Goal: Register for event/course

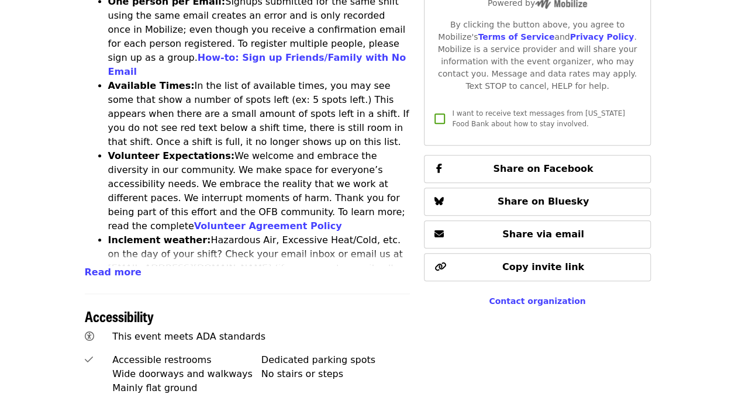
scroll to position [585, 0]
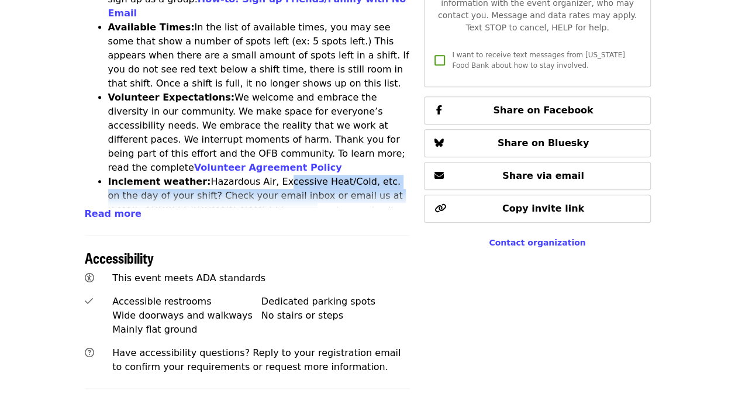
drag, startPoint x: 262, startPoint y: 124, endPoint x: 279, endPoint y: 149, distance: 29.5
click at [279, 175] on li "Inclement weather: Hazardous Air, Excessive Heat/Cold, etc. on the day of your …" at bounding box center [259, 210] width 303 height 70
drag, startPoint x: 279, startPoint y: 149, endPoint x: 246, endPoint y: 143, distance: 33.3
click at [246, 175] on li "Inclement weather: Hazardous Air, Excessive Heat/Cold, etc. on the day of your …" at bounding box center [259, 210] width 303 height 70
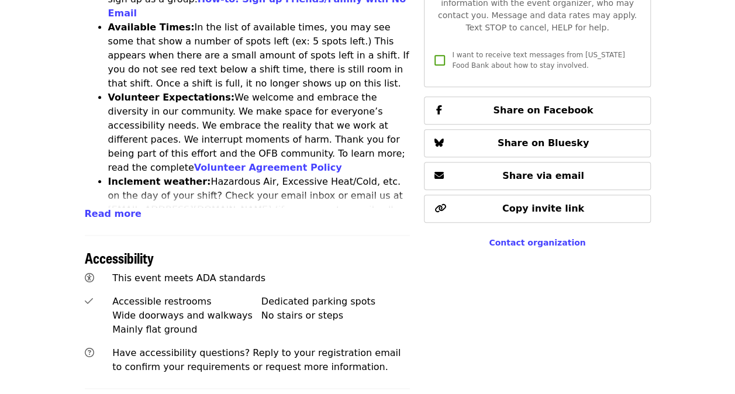
drag, startPoint x: 246, startPoint y: 143, endPoint x: 246, endPoint y: 64, distance: 78.4
click at [246, 91] on li "Volunteer Expectations: We welcome and embrace the diversity in our community. …" at bounding box center [259, 133] width 303 height 84
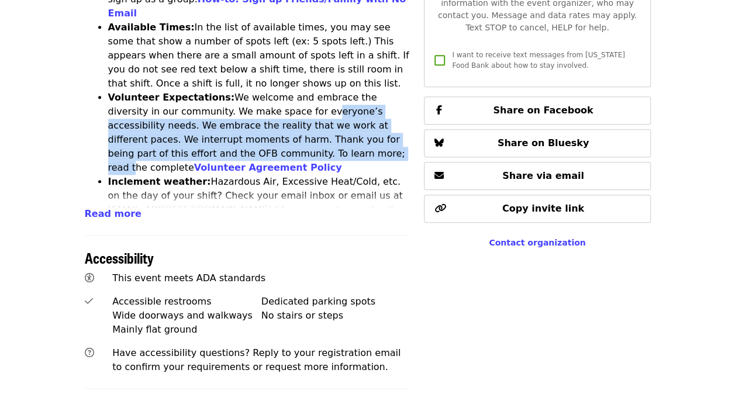
drag, startPoint x: 246, startPoint y: 43, endPoint x: 242, endPoint y: 83, distance: 40.0
click at [242, 91] on li "Volunteer Expectations: We welcome and embrace the diversity in our community. …" at bounding box center [259, 133] width 303 height 84
click at [209, 91] on li "Volunteer Expectations: We welcome and embrace the diversity in our community. …" at bounding box center [259, 133] width 303 height 84
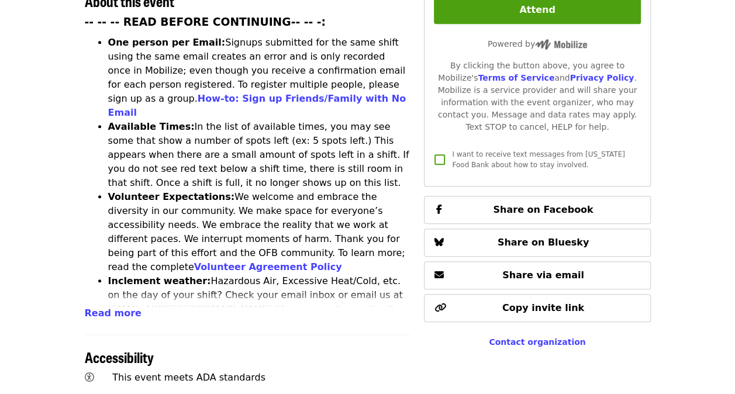
scroll to position [468, 0]
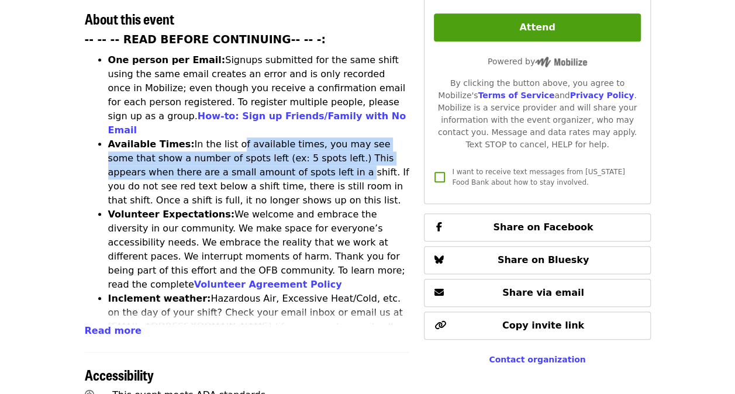
drag, startPoint x: 221, startPoint y: 83, endPoint x: 256, endPoint y: 106, distance: 41.9
click at [256, 138] on li "Available Times: In the list of available times, you may see some that show a n…" at bounding box center [259, 173] width 303 height 70
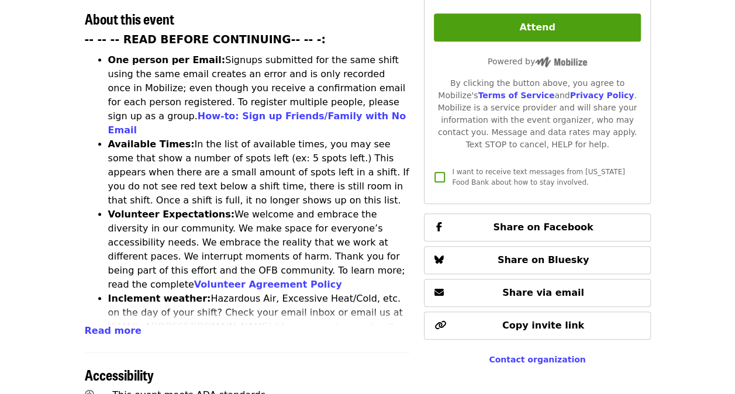
click at [261, 138] on li "Available Times: In the list of available times, you may see some that show a n…" at bounding box center [259, 173] width 303 height 70
drag, startPoint x: 262, startPoint y: 139, endPoint x: 167, endPoint y: 104, distance: 101.3
click at [167, 138] on li "Available Times: In the list of available times, you may see some that show a n…" at bounding box center [259, 173] width 303 height 70
click at [120, 138] on li "Available Times: In the list of available times, you may see some that show a n…" at bounding box center [259, 173] width 303 height 70
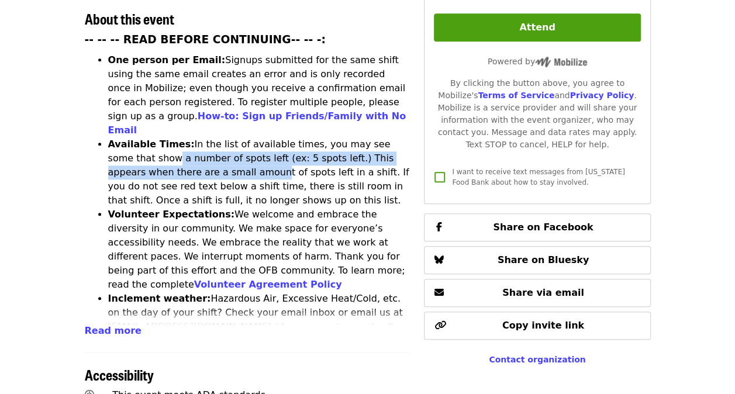
drag, startPoint x: 123, startPoint y: 89, endPoint x: 180, endPoint y: 111, distance: 61.5
click at [180, 138] on li "Available Times: In the list of available times, you may see some that show a n…" at bounding box center [259, 173] width 303 height 70
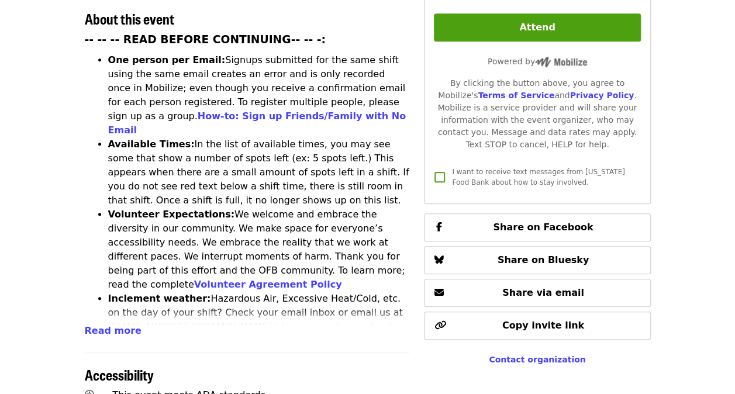
click at [216, 138] on li "Available Times: In the list of available times, you may see some that show a n…" at bounding box center [259, 173] width 303 height 70
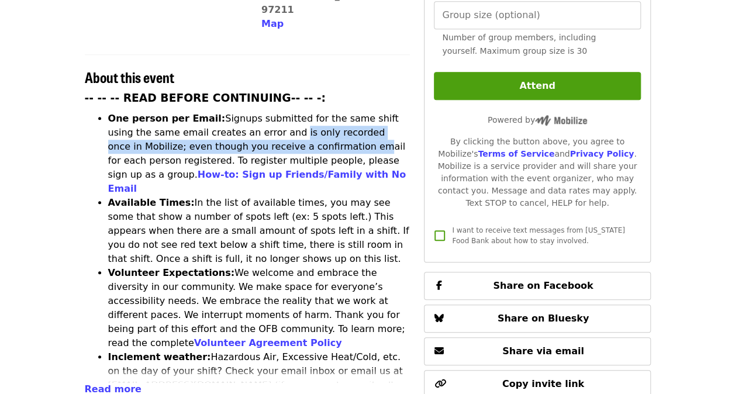
drag, startPoint x: 238, startPoint y: 77, endPoint x: 257, endPoint y: 98, distance: 29.4
click at [257, 112] on li "One person per Email: Signups submitted for the same shift using the same email…" at bounding box center [259, 154] width 303 height 84
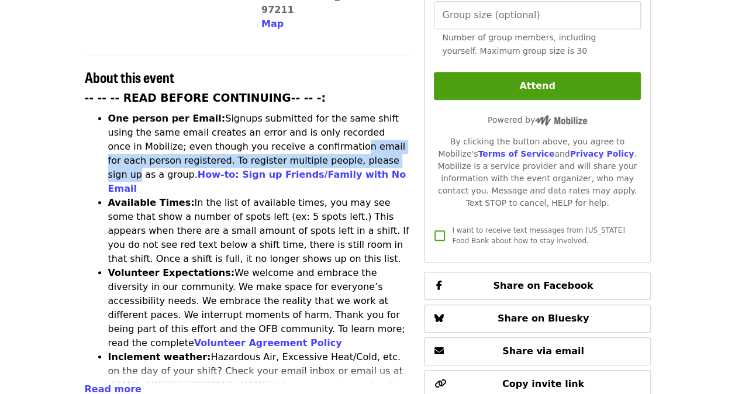
drag, startPoint x: 266, startPoint y: 110, endPoint x: 238, endPoint y: 95, distance: 32.5
click at [238, 112] on li "One person per Email: Signups submitted for the same shift using the same email…" at bounding box center [259, 154] width 303 height 84
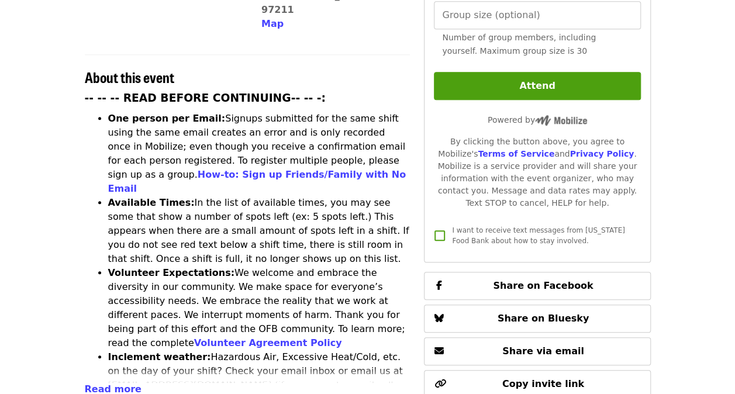
click at [225, 112] on li "One person per Email: Signups submitted for the same shift using the same email…" at bounding box center [259, 154] width 303 height 84
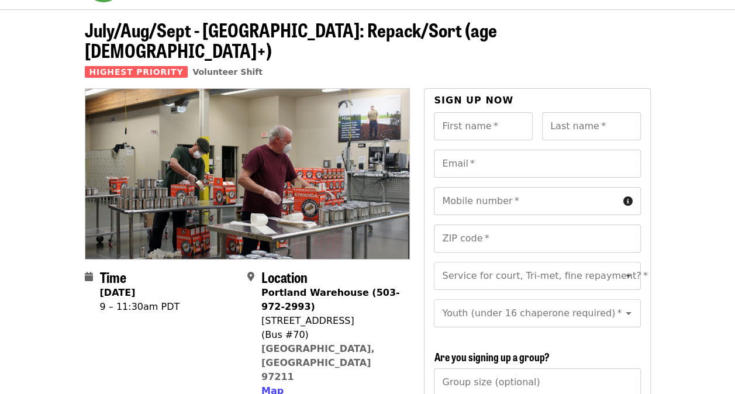
scroll to position [0, 0]
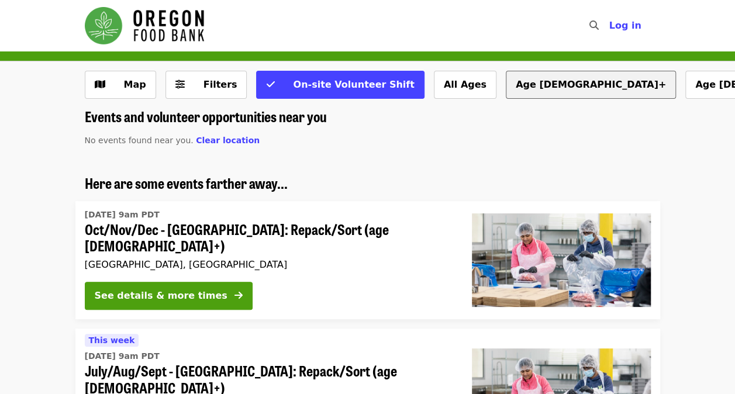
click at [506, 79] on button "Age [DEMOGRAPHIC_DATA]+" at bounding box center [591, 85] width 170 height 28
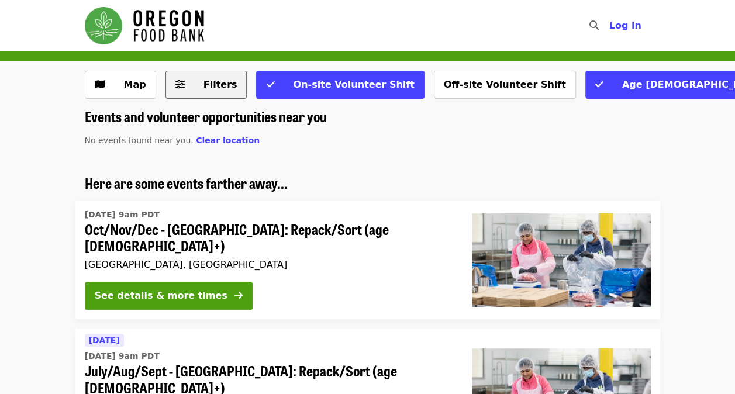
click at [224, 80] on span "Filters" at bounding box center [221, 84] width 34 height 11
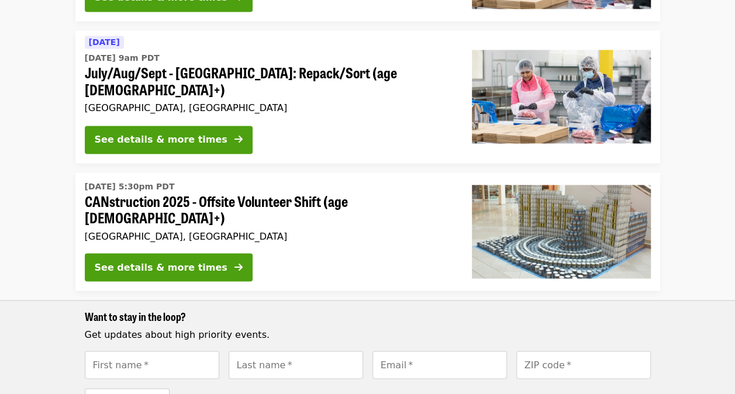
scroll to position [995, 0]
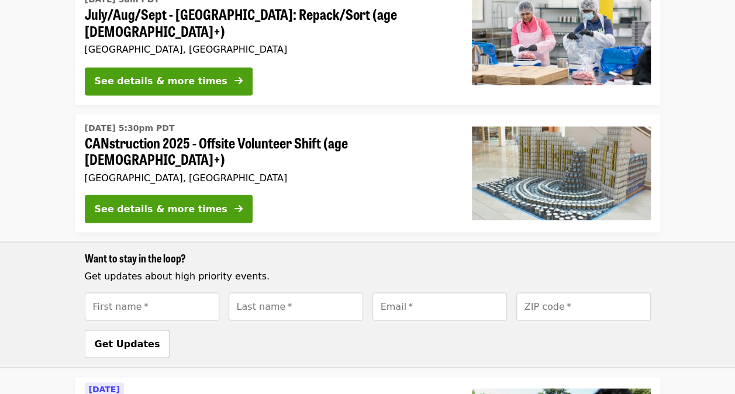
click at [565, 184] on img at bounding box center [561, 173] width 179 height 94
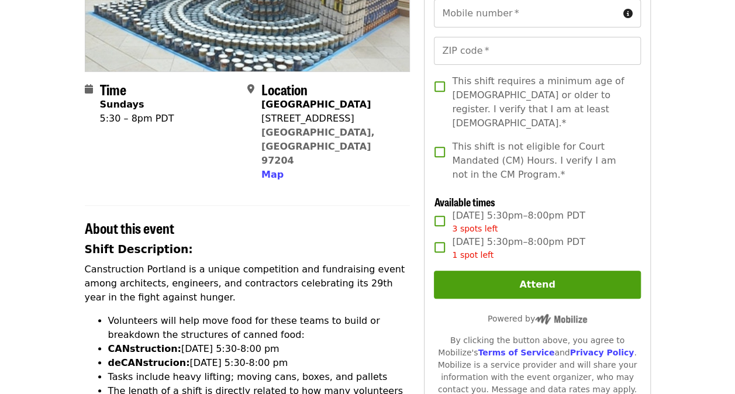
scroll to position [234, 0]
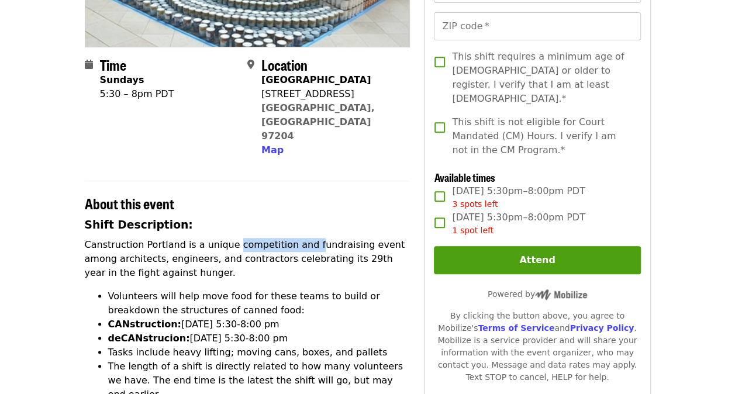
drag, startPoint x: 298, startPoint y: 218, endPoint x: 222, endPoint y: 221, distance: 76.1
click at [222, 238] on p "Canstruction Portland is a unique competition and fundraising event among archi…" at bounding box center [248, 259] width 326 height 42
click at [215, 238] on p "Canstruction Portland is a unique competition and fundraising event among archi…" at bounding box center [248, 259] width 326 height 42
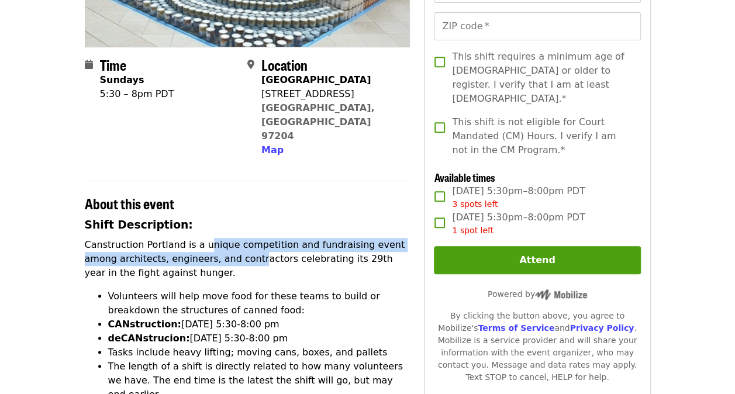
drag, startPoint x: 200, startPoint y: 215, endPoint x: 214, endPoint y: 233, distance: 22.8
click at [214, 238] on p "Canstruction Portland is a unique competition and fundraising event among archi…" at bounding box center [248, 259] width 326 height 42
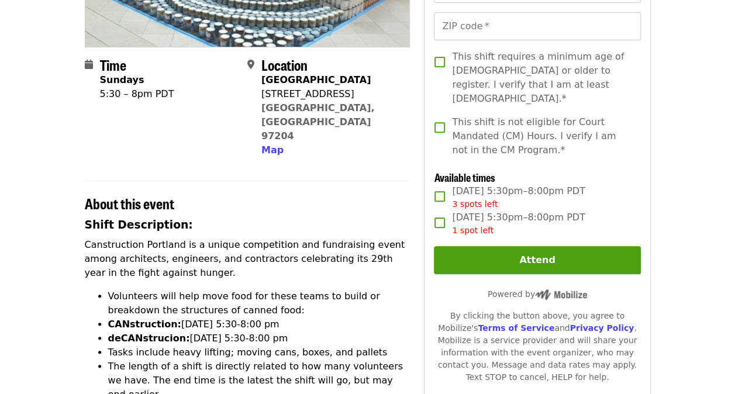
click at [205, 238] on p "Canstruction Portland is a unique competition and fundraising event among archi…" at bounding box center [248, 259] width 326 height 42
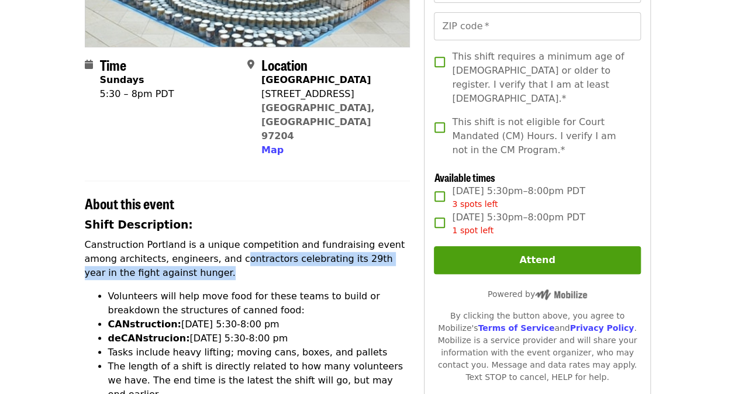
drag, startPoint x: 198, startPoint y: 225, endPoint x: 213, endPoint y: 240, distance: 21.1
click at [213, 240] on p "Canstruction Portland is a unique competition and fundraising event among archi…" at bounding box center [248, 259] width 326 height 42
click at [214, 246] on p "Canstruction Portland is a unique competition and fundraising event among archi…" at bounding box center [248, 259] width 326 height 42
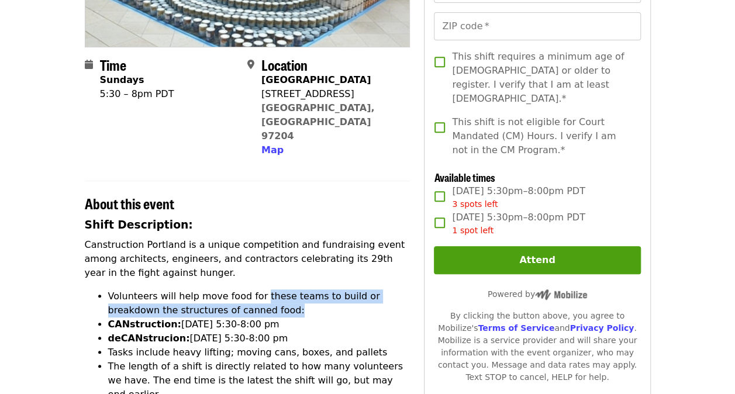
drag, startPoint x: 252, startPoint y: 254, endPoint x: 260, endPoint y: 275, distance: 22.6
click at [260, 290] on li "Volunteers will help move food for these teams to build or breakdown the struct…" at bounding box center [259, 304] width 303 height 28
click at [261, 290] on li "Volunteers will help move food for these teams to build or breakdown the struct…" at bounding box center [259, 304] width 303 height 28
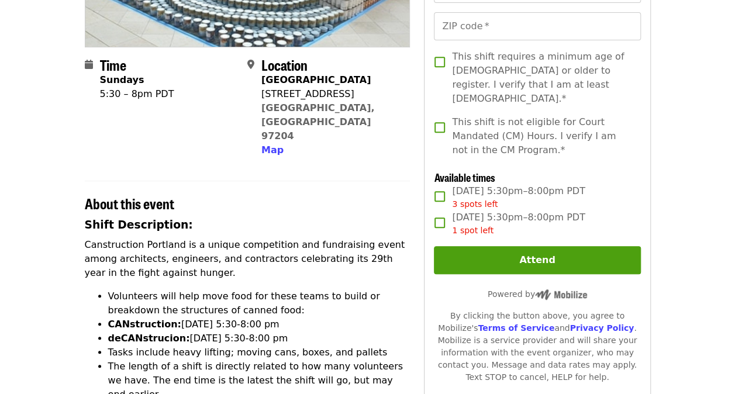
click at [284, 290] on li "Volunteers will help move food for these teams to build or breakdown the struct…" at bounding box center [259, 304] width 303 height 28
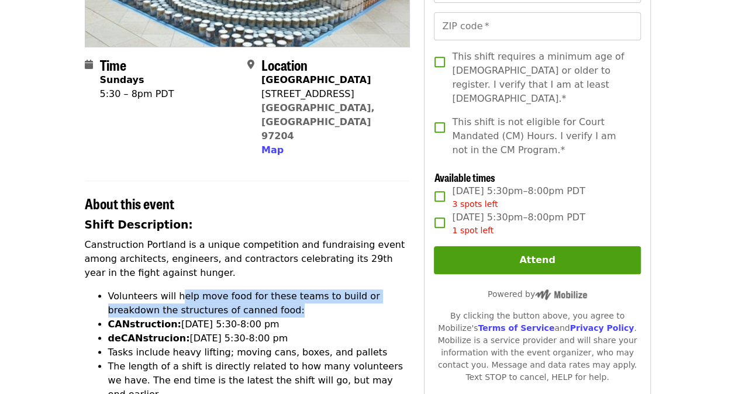
drag, startPoint x: 310, startPoint y: 282, endPoint x: 178, endPoint y: 267, distance: 133.0
click at [178, 290] on li "Volunteers will help move food for these teams to build or breakdown the struct…" at bounding box center [259, 304] width 303 height 28
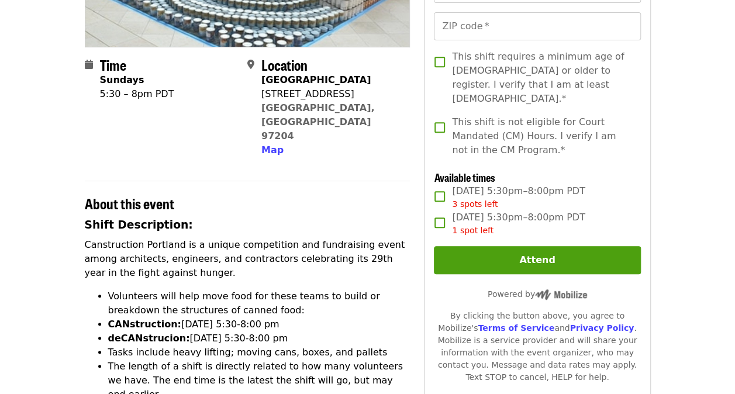
drag, startPoint x: 178, startPoint y: 267, endPoint x: 149, endPoint y: 266, distance: 28.7
click at [149, 290] on li "Volunteers will help move food for these teams to build or breakdown the struct…" at bounding box center [259, 304] width 303 height 28
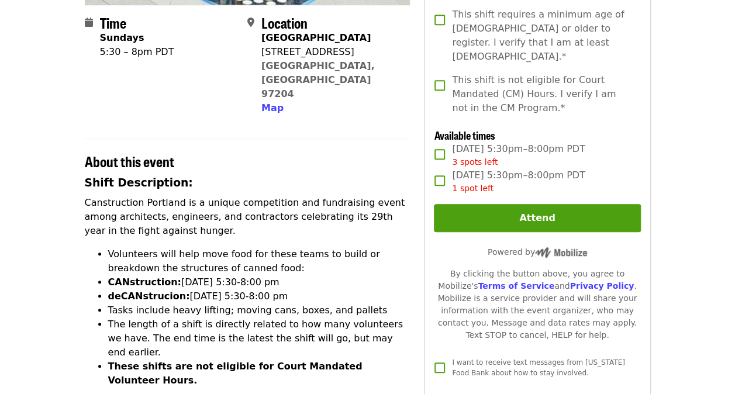
scroll to position [293, 0]
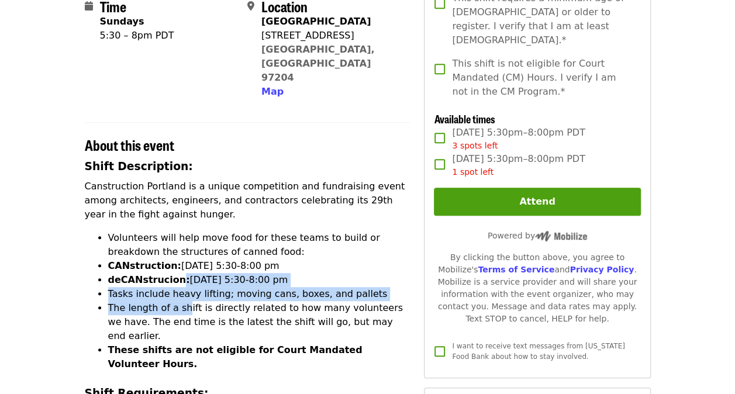
drag, startPoint x: 173, startPoint y: 250, endPoint x: 182, endPoint y: 282, distance: 33.4
click at [182, 282] on ul "Volunteers will help move food for these teams to build or breakdown the struct…" at bounding box center [248, 301] width 326 height 140
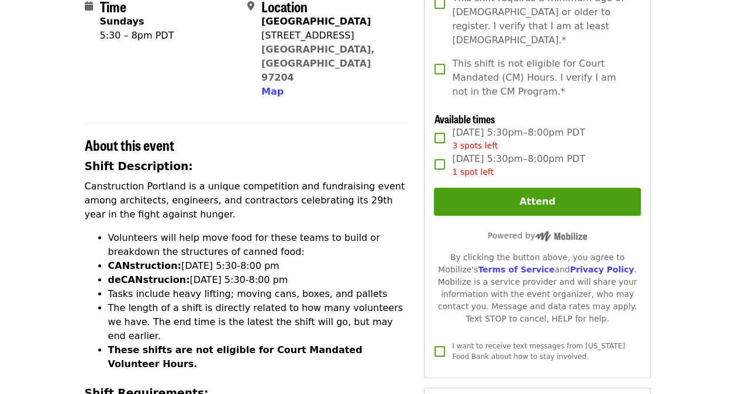
drag, startPoint x: 182, startPoint y: 282, endPoint x: 111, endPoint y: 297, distance: 72.3
click at [111, 301] on li "The length of a shift is directly related to how many volunteers we have. The e…" at bounding box center [259, 322] width 303 height 42
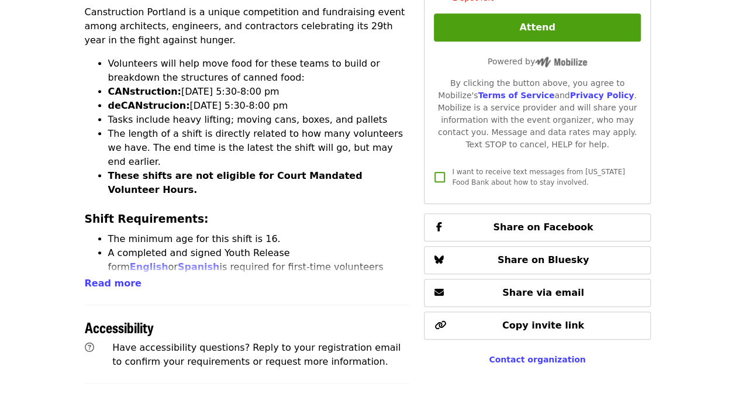
scroll to position [468, 0]
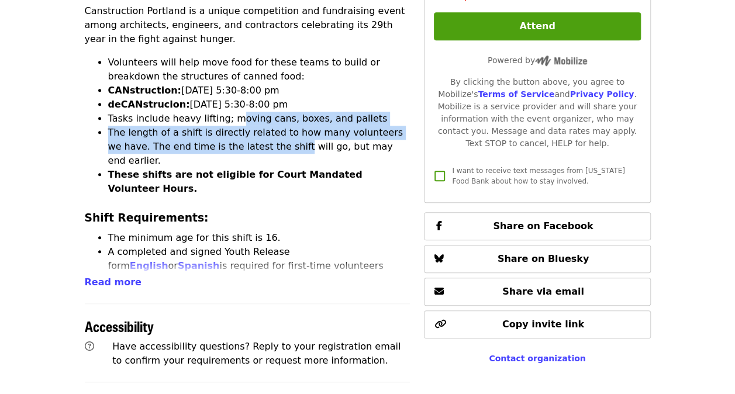
drag, startPoint x: 227, startPoint y: 87, endPoint x: 246, endPoint y: 115, distance: 34.1
click at [246, 115] on ul "Volunteers will help move food for these teams to build or breakdown the struct…" at bounding box center [248, 126] width 326 height 140
click at [246, 126] on li "The length of a shift is directly related to how many volunteers we have. The e…" at bounding box center [259, 147] width 303 height 42
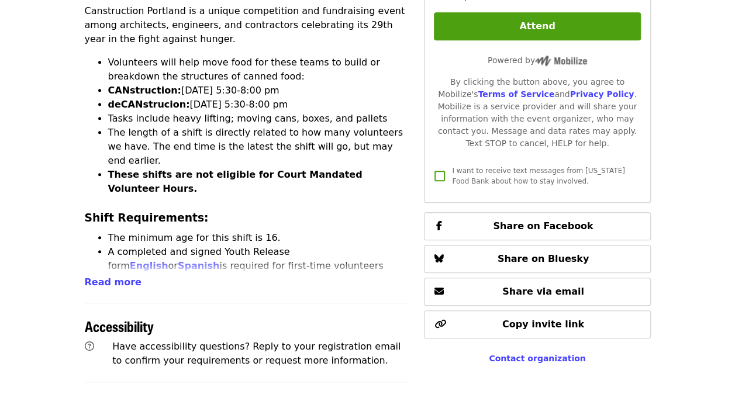
click at [255, 126] on li "The length of a shift is directly related to how many volunteers we have. The e…" at bounding box center [259, 147] width 303 height 42
drag, startPoint x: 324, startPoint y: 136, endPoint x: 277, endPoint y: 130, distance: 47.2
click at [277, 169] on strong "These shifts are not eligible for Court Mandated Volunteer Hours." at bounding box center [235, 181] width 255 height 25
drag, startPoint x: 277, startPoint y: 130, endPoint x: 231, endPoint y: 133, distance: 46.9
click at [231, 169] on strong "These shifts are not eligible for Court Mandated Volunteer Hours." at bounding box center [235, 181] width 255 height 25
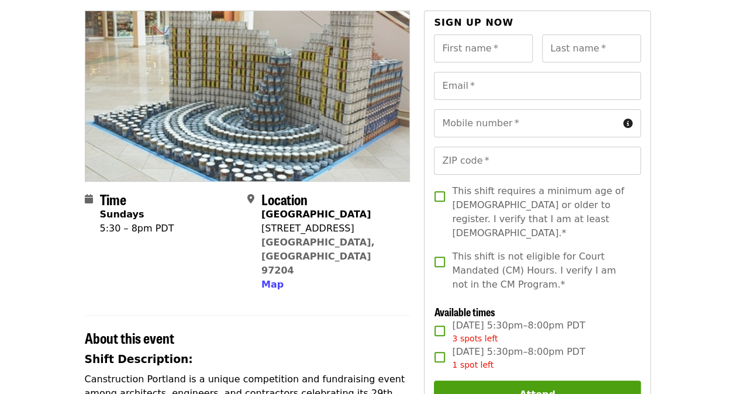
scroll to position [176, 0]
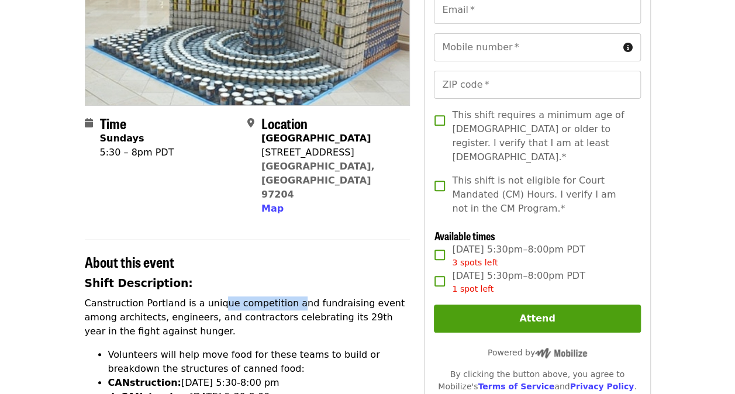
drag, startPoint x: 212, startPoint y: 269, endPoint x: 282, endPoint y: 273, distance: 69.7
click at [282, 297] on p "Canstruction Portland is a unique competition and fundraising event among archi…" at bounding box center [248, 318] width 326 height 42
drag, startPoint x: 282, startPoint y: 273, endPoint x: 149, endPoint y: 278, distance: 132.9
click at [149, 297] on p "Canstruction Portland is a unique competition and fundraising event among archi…" at bounding box center [248, 318] width 326 height 42
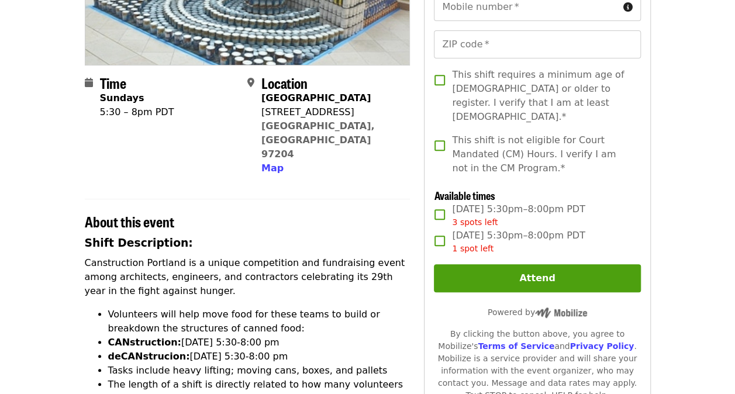
scroll to position [234, 0]
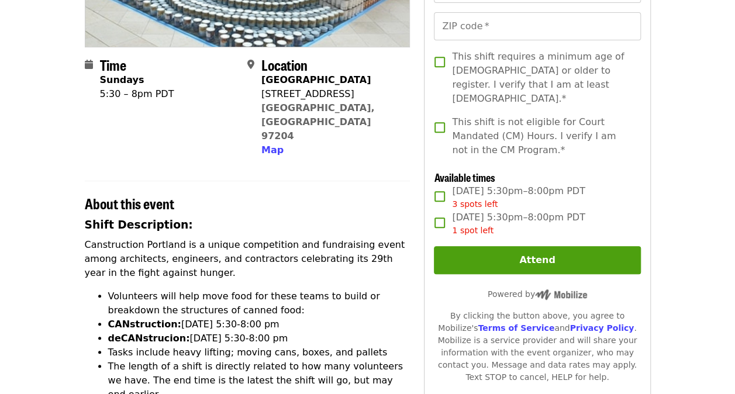
drag, startPoint x: 214, startPoint y: 293, endPoint x: 300, endPoint y: 297, distance: 85.5
click at [300, 318] on li "CANstruction: [DATE] 5:30-8:00 pm" at bounding box center [259, 325] width 303 height 14
drag, startPoint x: 322, startPoint y: 296, endPoint x: 256, endPoint y: 300, distance: 65.7
click at [256, 318] on li "CANstruction: [DATE] 5:30-8:00 pm" at bounding box center [259, 325] width 303 height 14
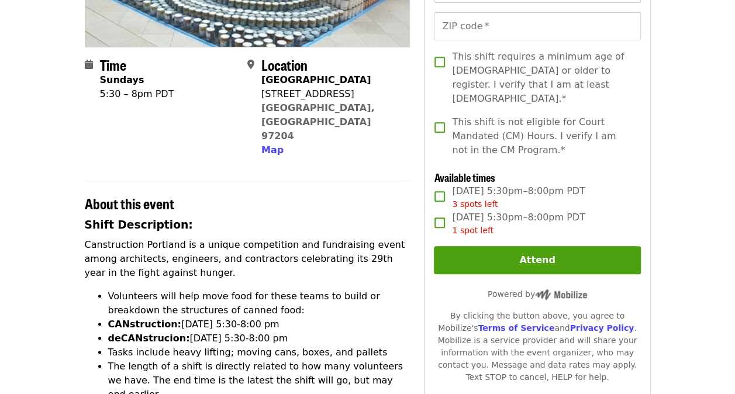
click at [256, 318] on li "CANstruction: [DATE] 5:30-8:00 pm" at bounding box center [259, 325] width 303 height 14
click at [255, 318] on li "CANstruction: [DATE] 5:30-8:00 pm" at bounding box center [259, 325] width 303 height 14
click at [268, 195] on h2 "About this event" at bounding box center [248, 203] width 326 height 17
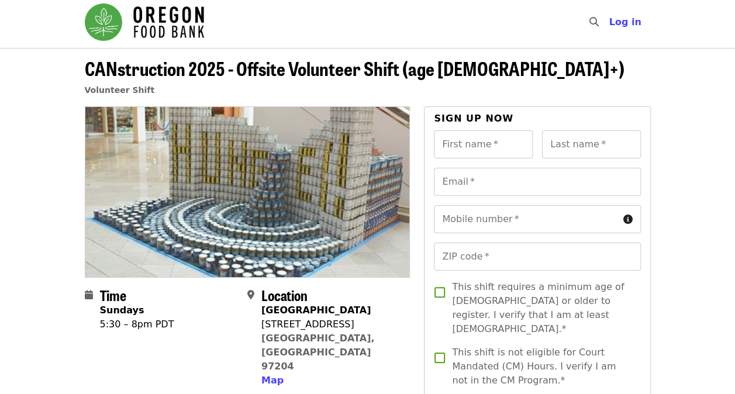
scroll to position [0, 0]
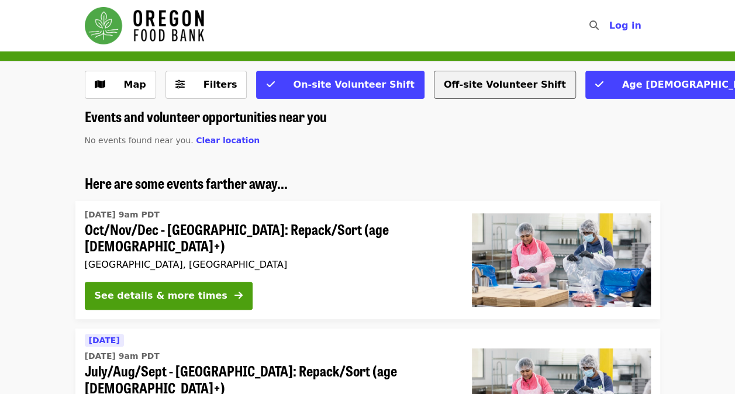
click at [471, 85] on button "Off-site Volunteer Shift" at bounding box center [505, 85] width 142 height 28
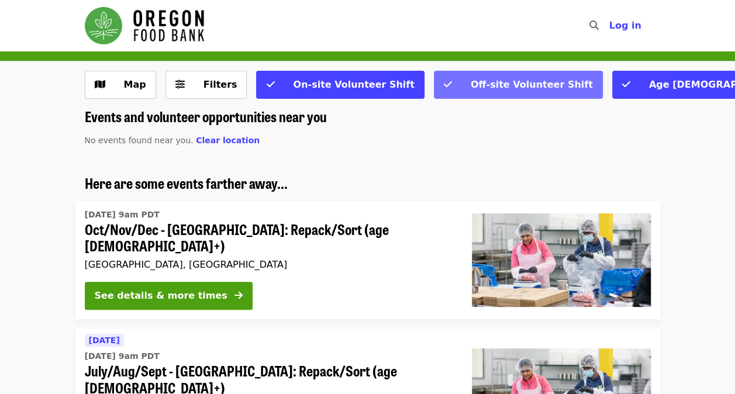
click at [515, 79] on span "Off-site Volunteer Shift" at bounding box center [532, 84] width 122 height 11
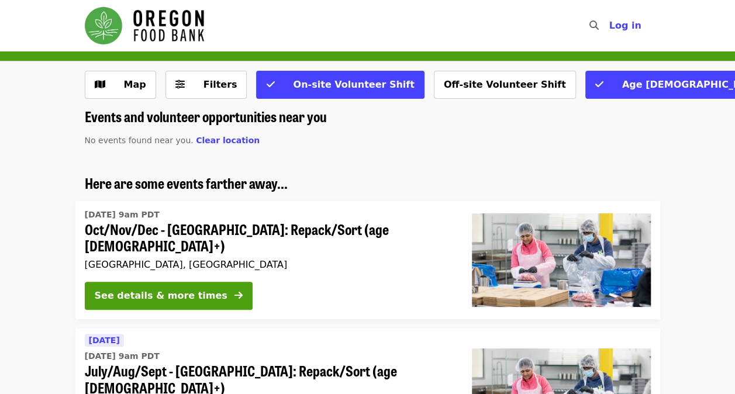
click at [424, 143] on p "No events found near you. Clear location" at bounding box center [368, 141] width 566 height 12
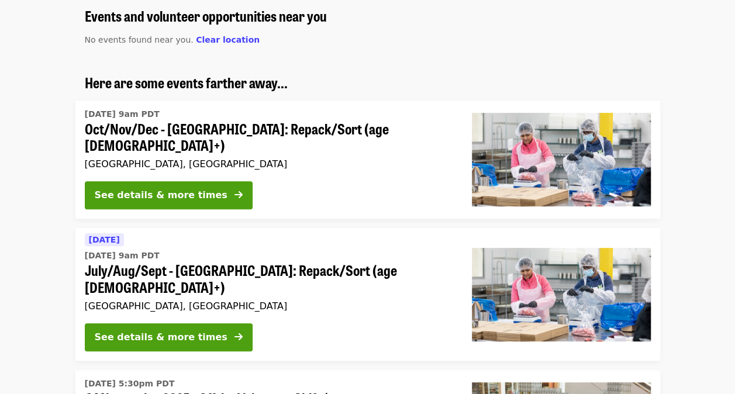
scroll to position [117, 0]
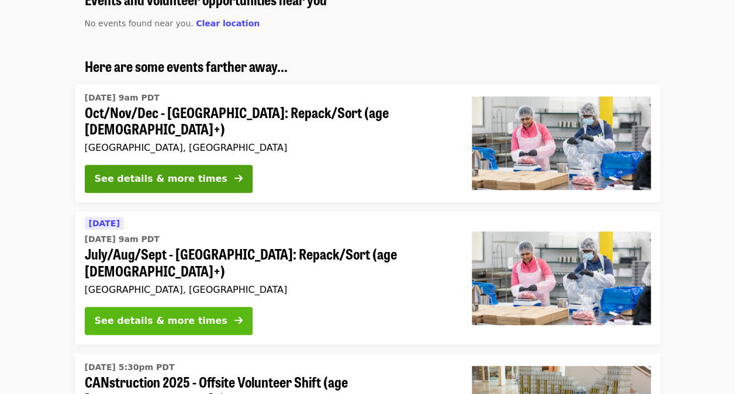
click at [127, 307] on button "See details & more times" at bounding box center [169, 321] width 168 height 28
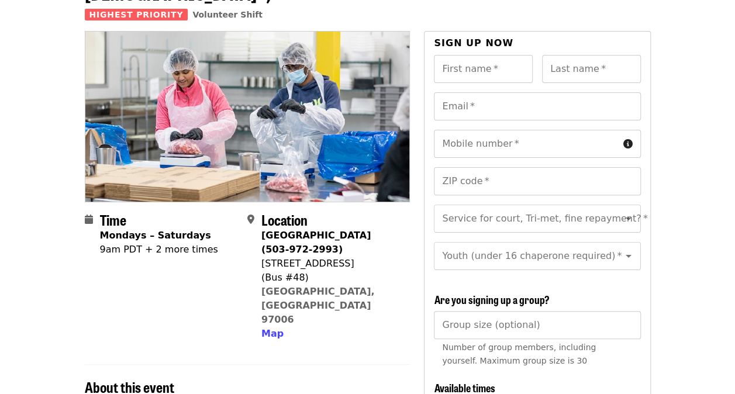
scroll to position [117, 0]
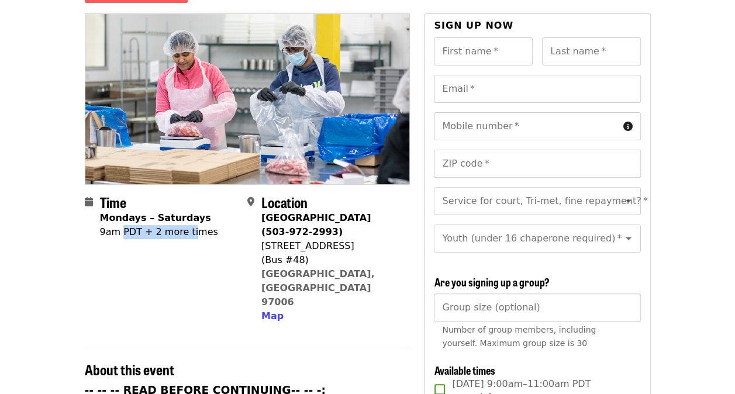
drag, startPoint x: 187, startPoint y: 213, endPoint x: 121, endPoint y: 213, distance: 66.1
click at [121, 225] on div "9am PDT + 2 more times" at bounding box center [159, 232] width 118 height 14
click at [118, 225] on div "9am PDT + 2 more times" at bounding box center [159, 232] width 118 height 14
drag, startPoint x: 105, startPoint y: 215, endPoint x: 176, endPoint y: 218, distance: 70.9
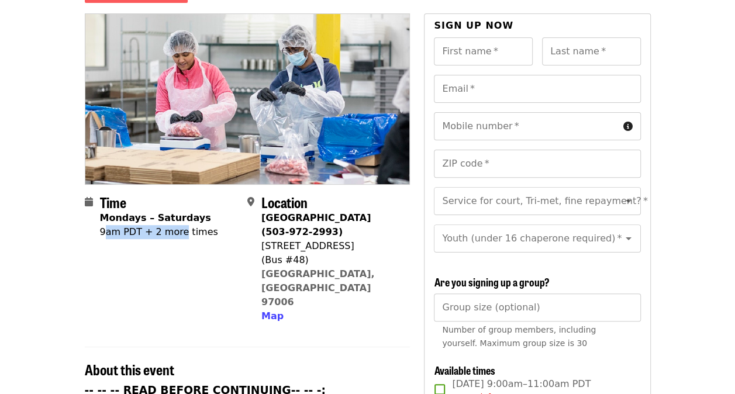
click at [176, 225] on div "9am PDT + 2 more times" at bounding box center [159, 232] width 118 height 14
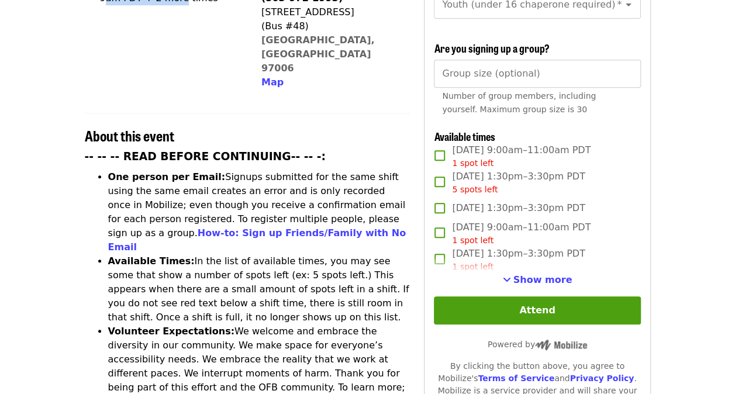
scroll to position [410, 0]
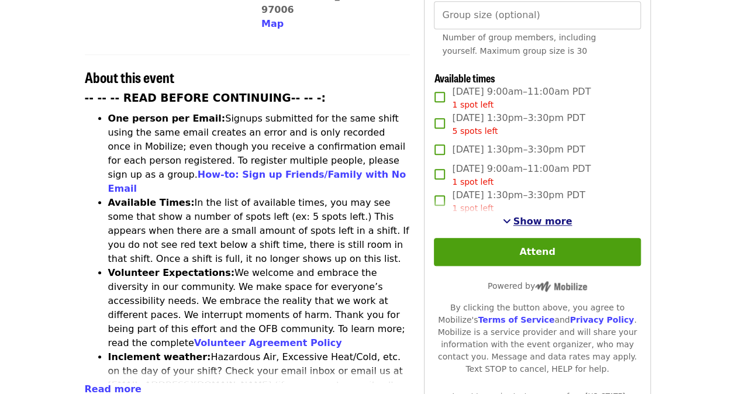
click at [543, 216] on span "Show more" at bounding box center [543, 221] width 59 height 11
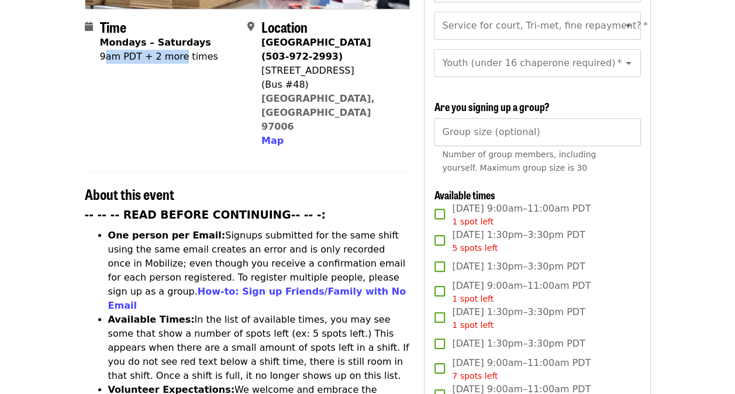
scroll to position [0, 0]
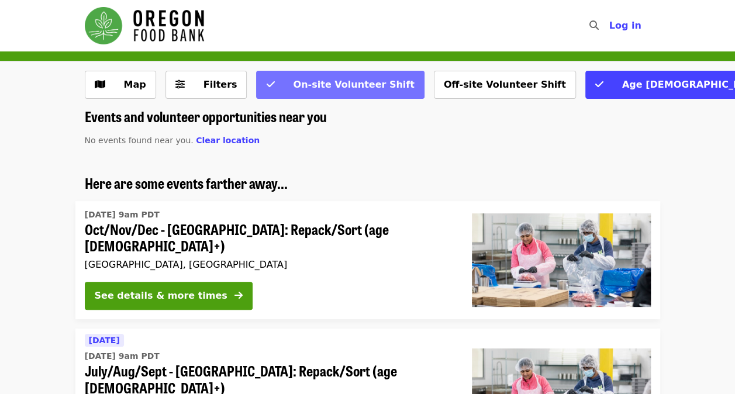
click at [303, 85] on span "On-site Volunteer Shift" at bounding box center [353, 84] width 121 height 11
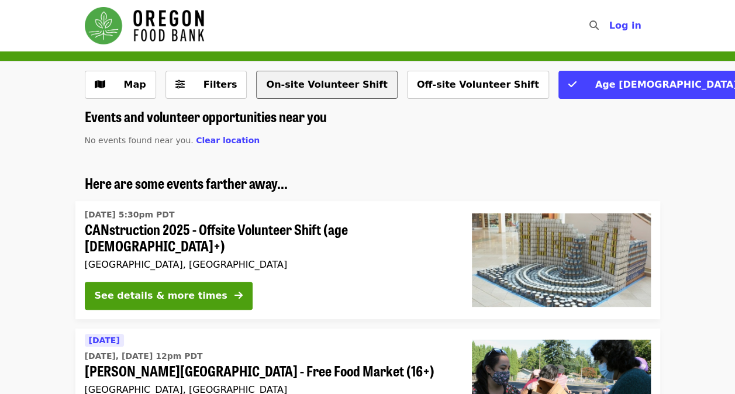
click at [287, 78] on button "On-site Volunteer Shift" at bounding box center [326, 85] width 141 height 28
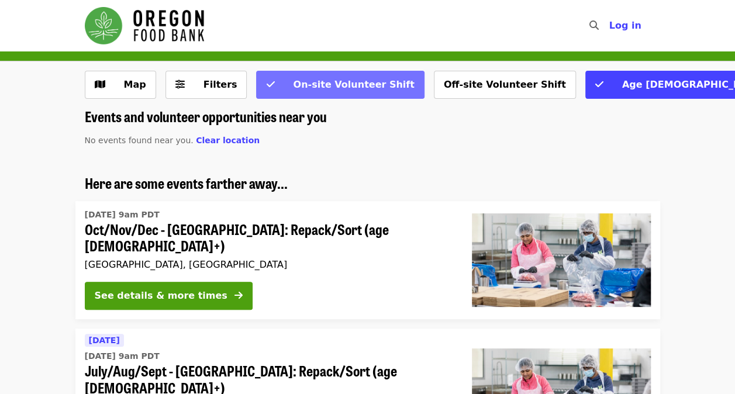
click at [312, 92] on button "On-site Volunteer Shift" at bounding box center [340, 85] width 168 height 28
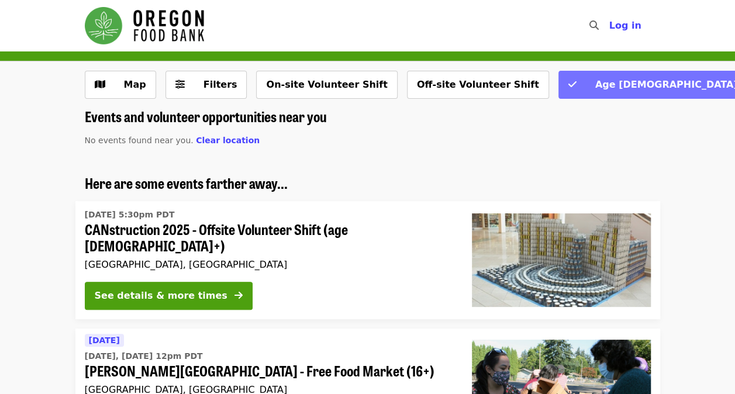
click at [596, 85] on span "Age [DEMOGRAPHIC_DATA]+" at bounding box center [671, 84] width 150 height 11
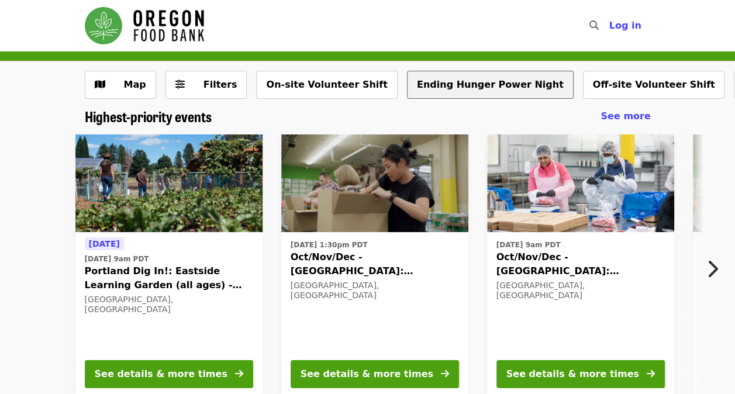
click at [427, 81] on button "Ending Hunger Power Night" at bounding box center [490, 85] width 167 height 28
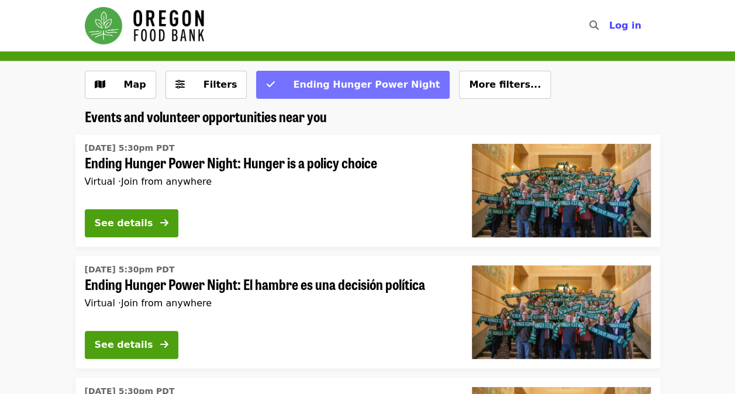
click at [350, 85] on span "Ending Hunger Power Night" at bounding box center [366, 84] width 147 height 11
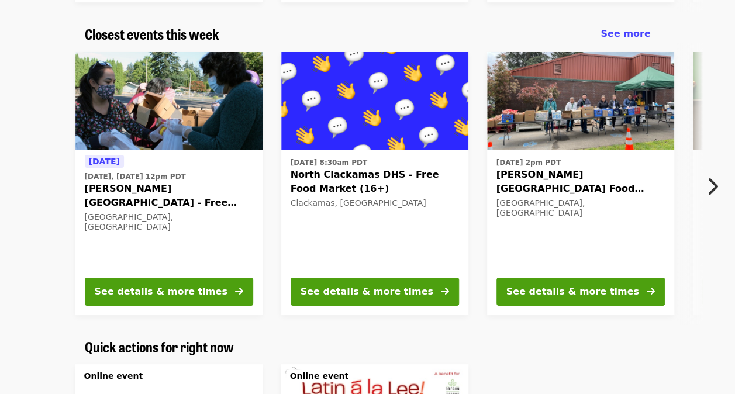
scroll to position [351, 0]
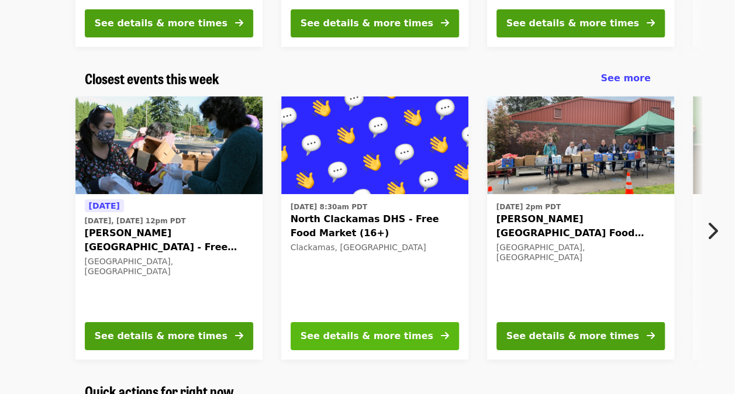
click at [400, 331] on div "See details & more times" at bounding box center [367, 336] width 133 height 14
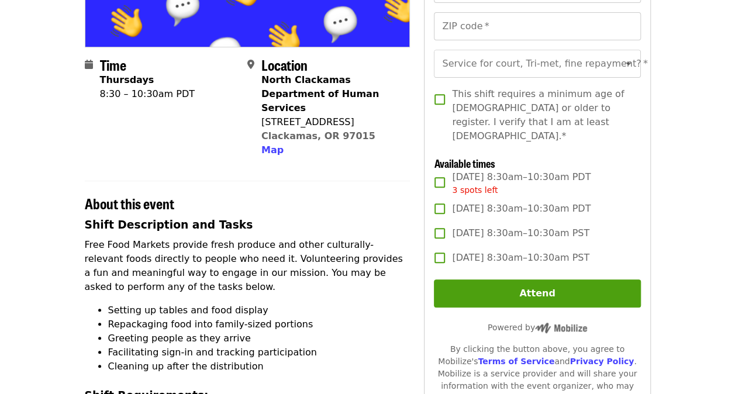
scroll to position [293, 0]
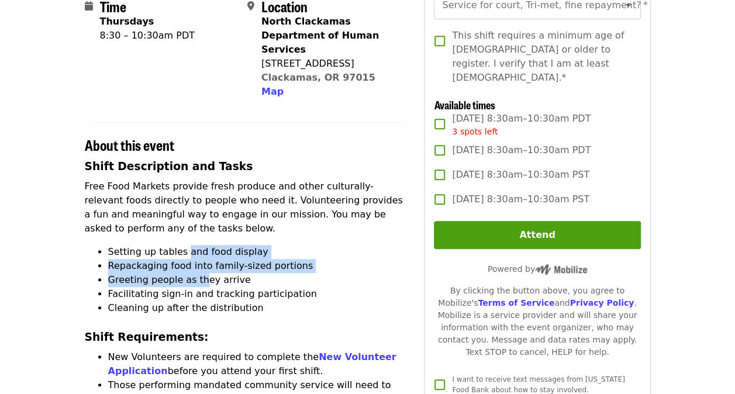
drag, startPoint x: 181, startPoint y: 235, endPoint x: 198, endPoint y: 265, distance: 34.6
click at [198, 265] on ul "Setting up tables and food display Repackaging food into family-sized portions …" at bounding box center [248, 280] width 326 height 70
click at [198, 273] on li "Greeting people as they arrive" at bounding box center [259, 280] width 303 height 14
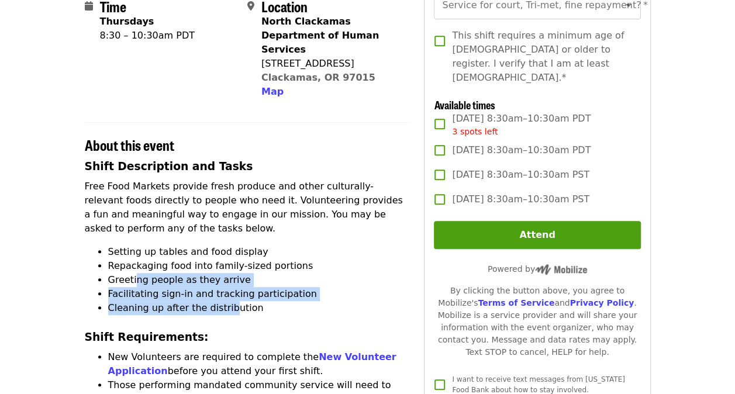
drag, startPoint x: 225, startPoint y: 298, endPoint x: 134, endPoint y: 263, distance: 97.5
click at [134, 263] on ul "Setting up tables and food display Repackaging food into family-sized portions …" at bounding box center [248, 280] width 326 height 70
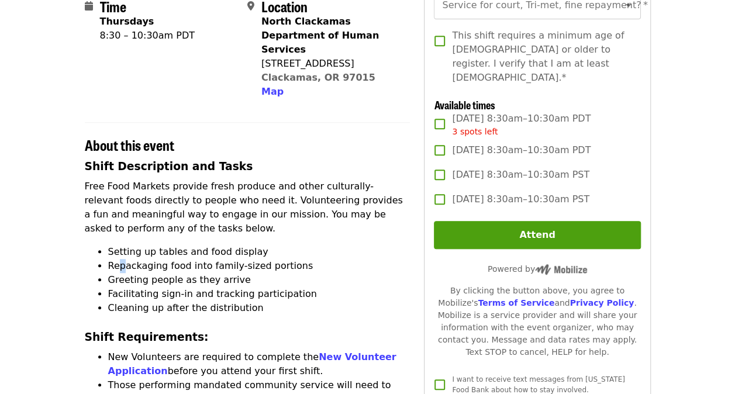
drag, startPoint x: 134, startPoint y: 263, endPoint x: 121, endPoint y: 258, distance: 13.7
click at [121, 259] on li "Repackaging food into family-sized portions" at bounding box center [259, 266] width 303 height 14
click at [138, 287] on li "Facilitating sign-in and tracking participation" at bounding box center [259, 294] width 303 height 14
drag, startPoint x: 129, startPoint y: 280, endPoint x: 184, endPoint y: 280, distance: 55.0
click at [184, 287] on li "Facilitating sign-in and tracking participation" at bounding box center [259, 294] width 303 height 14
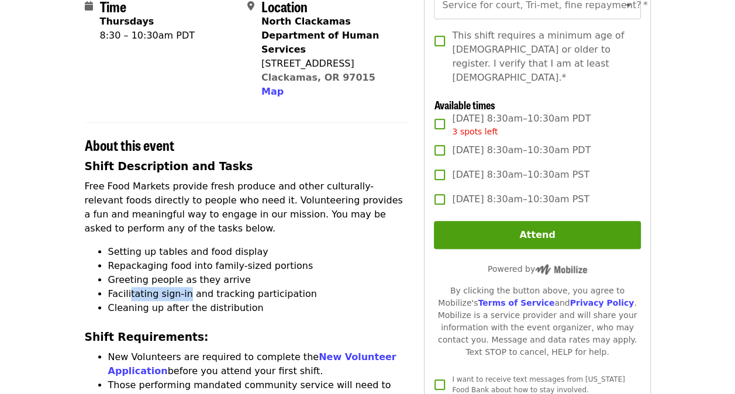
click at [184, 287] on li "Facilitating sign-in and tracking participation" at bounding box center [259, 294] width 303 height 14
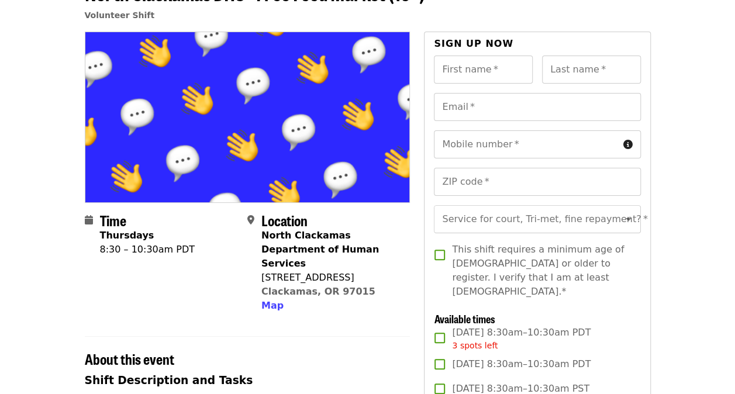
scroll to position [59, 0]
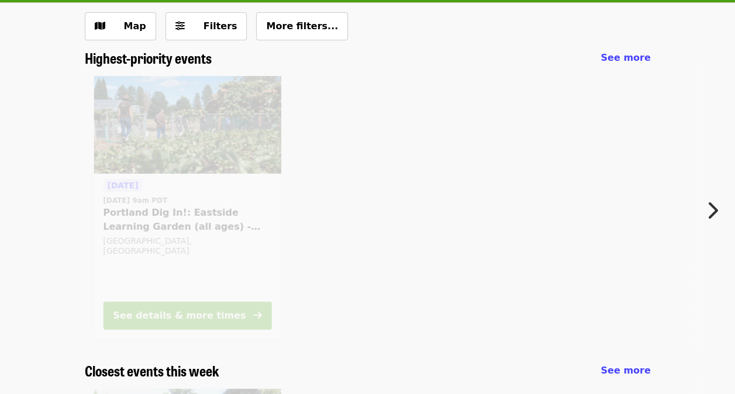
scroll to position [351, 0]
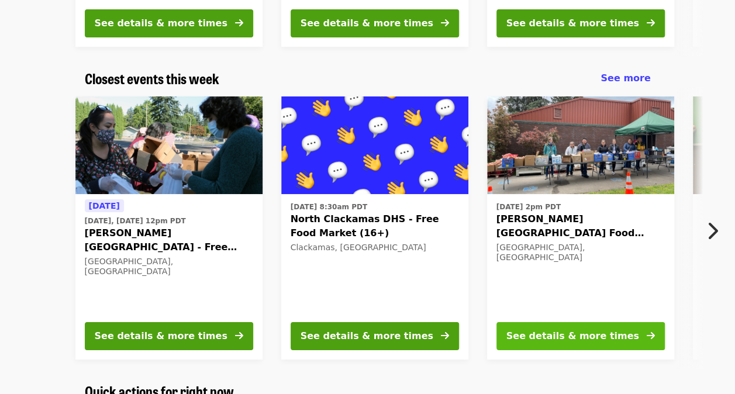
click at [590, 330] on div "See details & more times" at bounding box center [573, 336] width 133 height 14
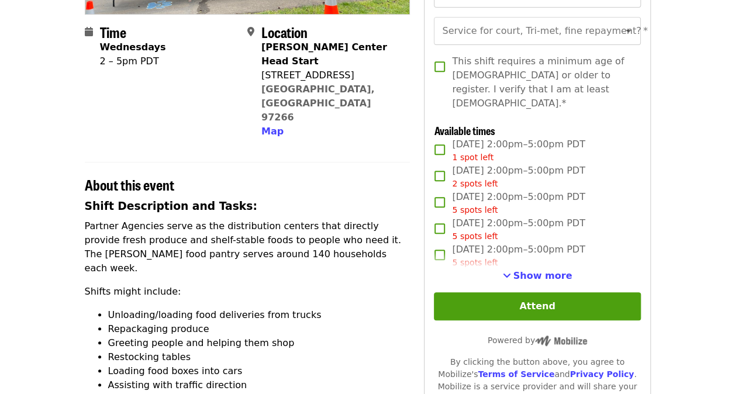
scroll to position [293, 0]
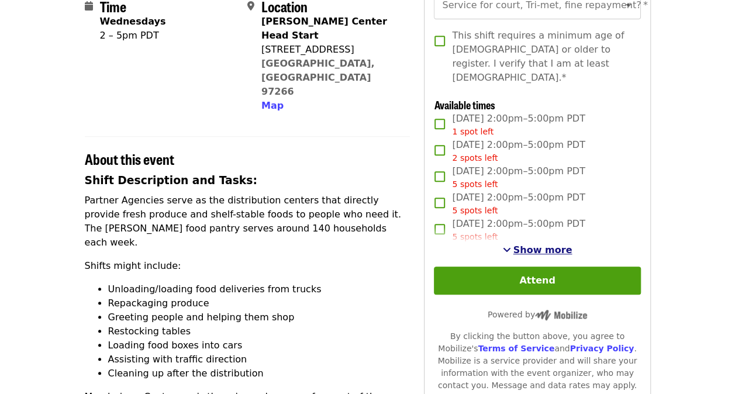
click at [532, 246] on span "Show more" at bounding box center [543, 250] width 59 height 11
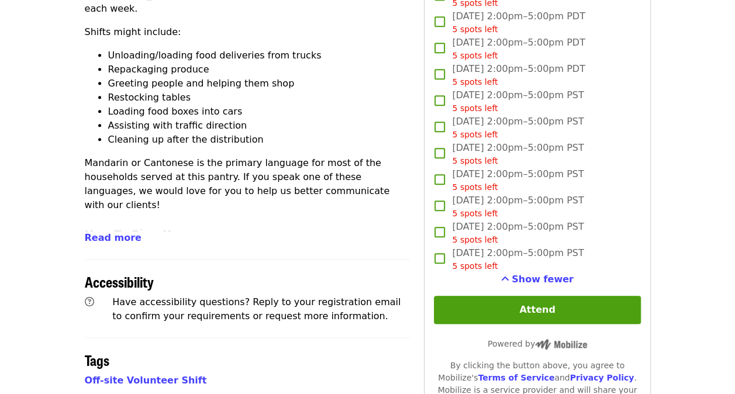
scroll to position [117, 0]
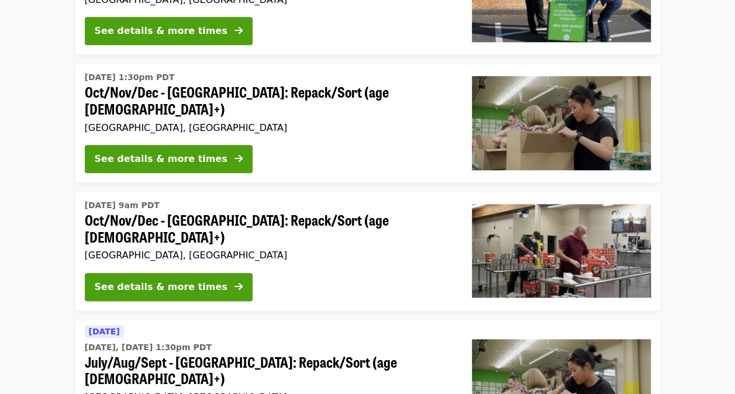
scroll to position [2809, 0]
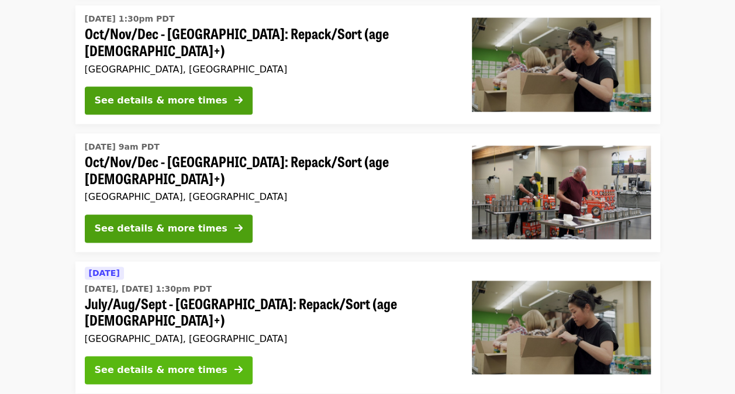
click at [144, 363] on div "See details & more times" at bounding box center [161, 370] width 133 height 14
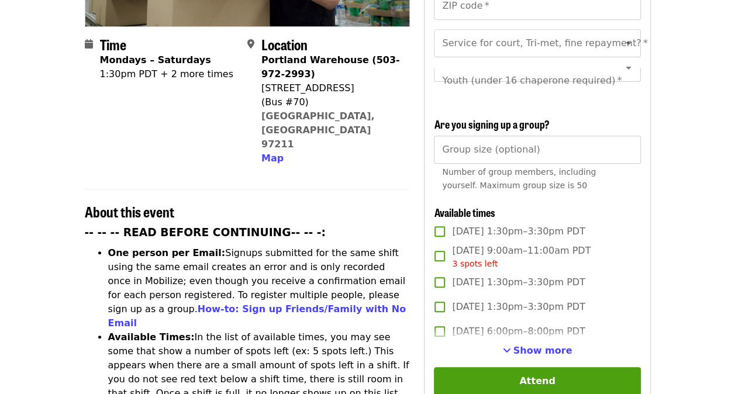
scroll to position [293, 0]
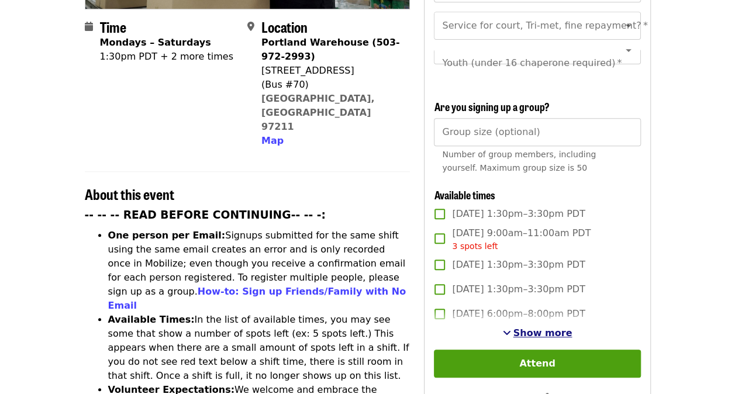
click at [552, 331] on span "Show more" at bounding box center [543, 333] width 59 height 11
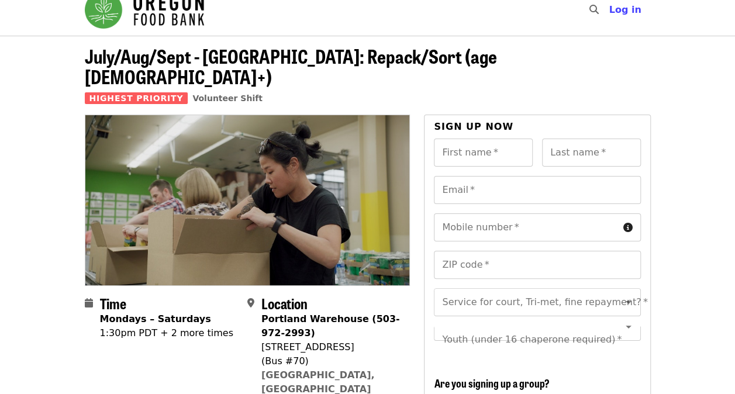
scroll to position [0, 0]
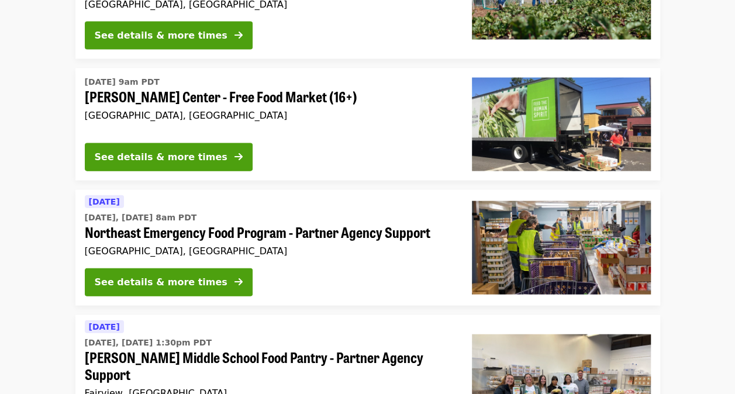
scroll to position [3432, 0]
